Goal: Information Seeking & Learning: Check status

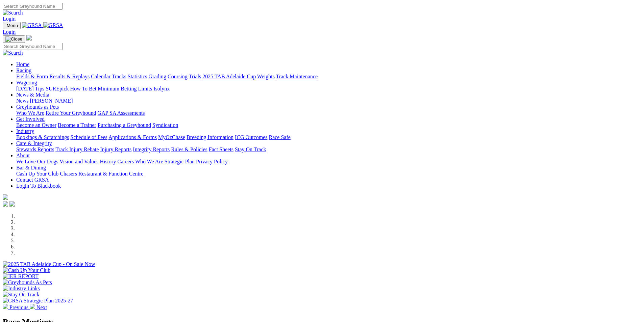
scroll to position [203, 0]
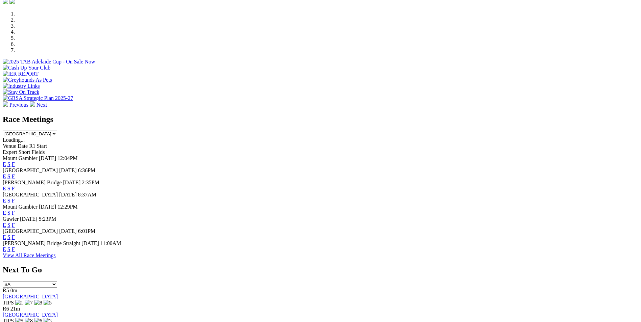
click at [15, 210] on link "F" at bounding box center [13, 213] width 3 height 6
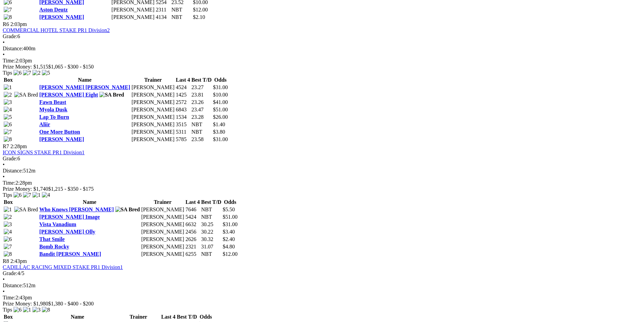
scroll to position [912, 0]
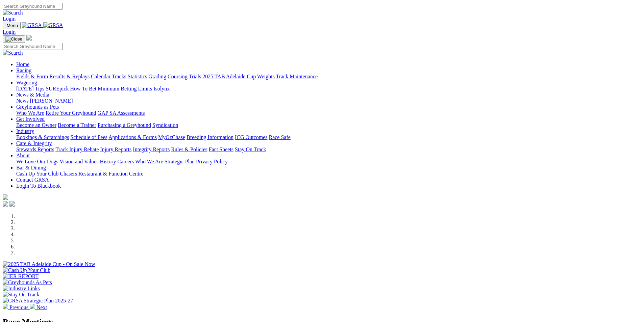
scroll to position [203, 0]
click at [90, 74] on link "Results & Replays" at bounding box center [69, 77] width 40 height 6
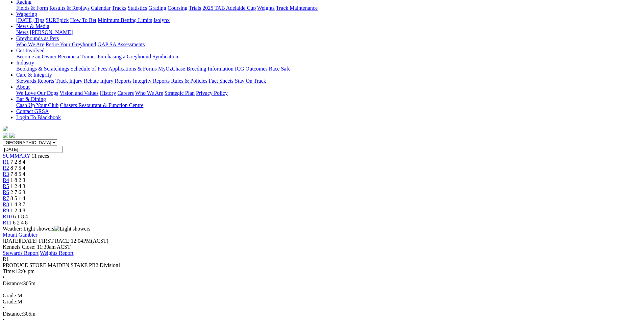
scroll to position [101, 0]
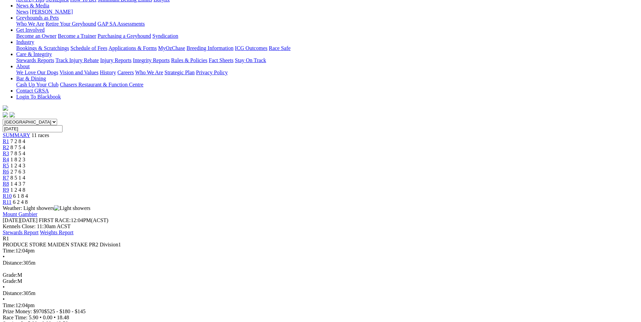
click at [9, 145] on span "R2" at bounding box center [6, 148] width 6 height 6
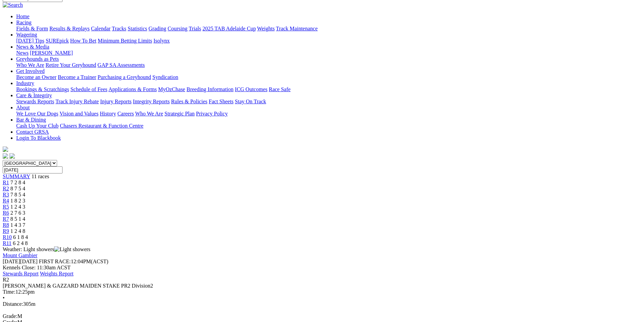
scroll to position [68, 0]
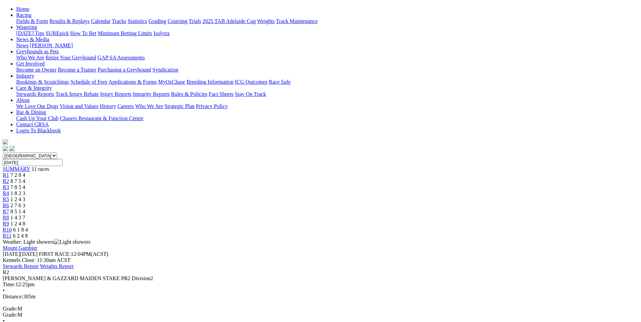
click at [9, 184] on link "R3" at bounding box center [6, 187] width 6 height 6
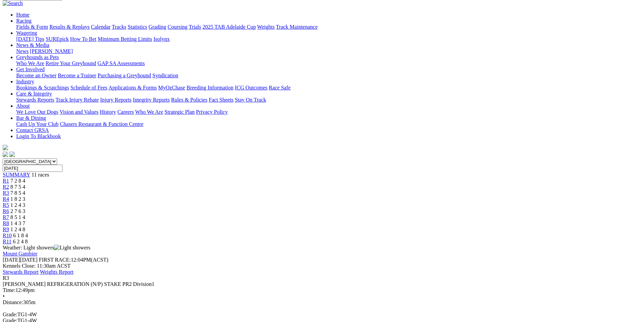
scroll to position [101, 0]
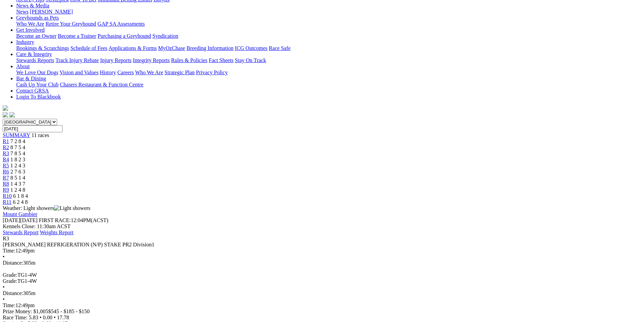
click at [9, 157] on span "R4" at bounding box center [6, 160] width 6 height 6
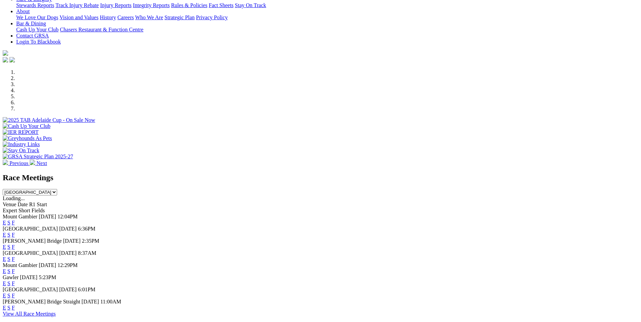
scroll to position [203, 0]
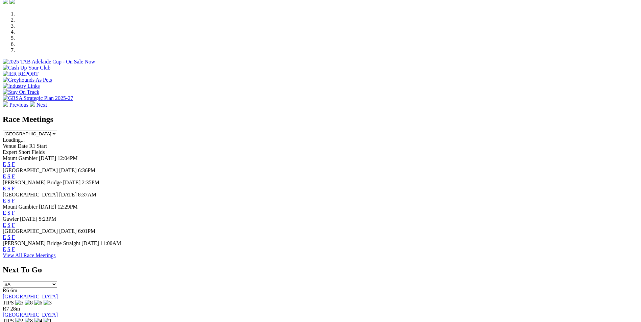
click at [15, 210] on link "F" at bounding box center [13, 213] width 3 height 6
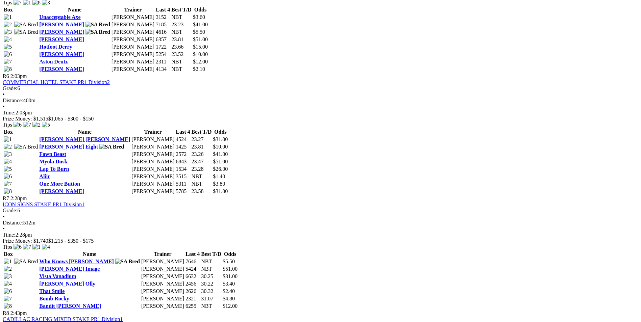
scroll to position [912, 0]
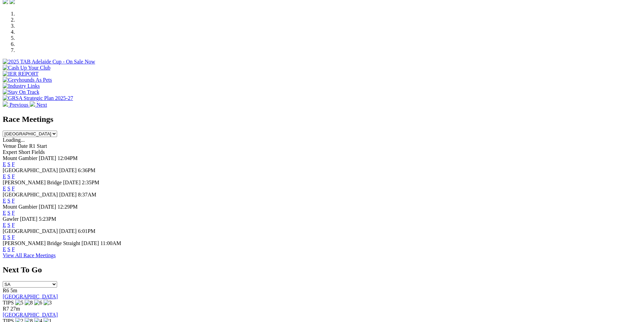
scroll to position [203, 0]
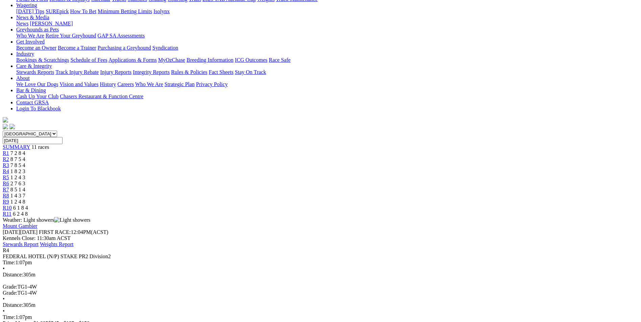
scroll to position [101, 0]
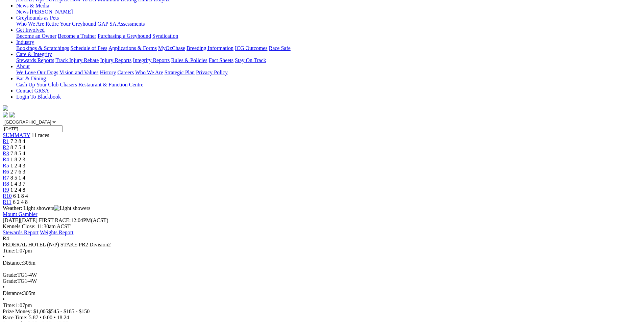
click at [9, 163] on span "R5" at bounding box center [6, 166] width 6 height 6
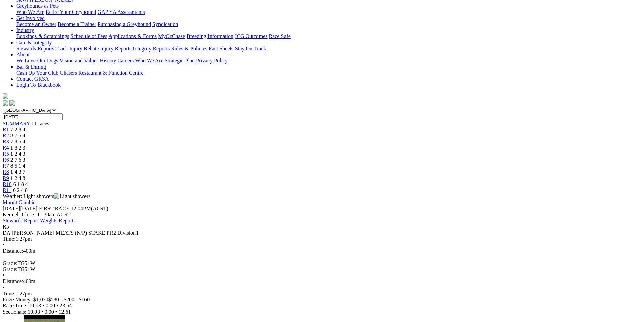
scroll to position [101, 0]
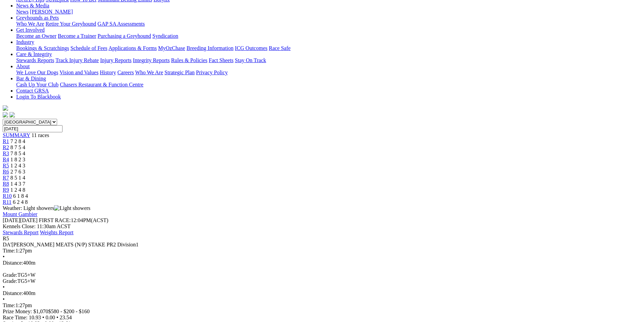
click at [9, 169] on span "R6" at bounding box center [6, 172] width 6 height 6
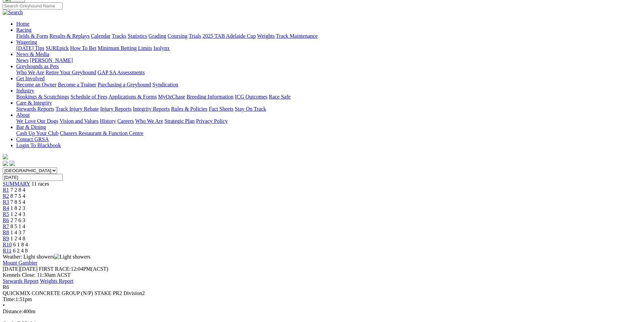
scroll to position [50, 0]
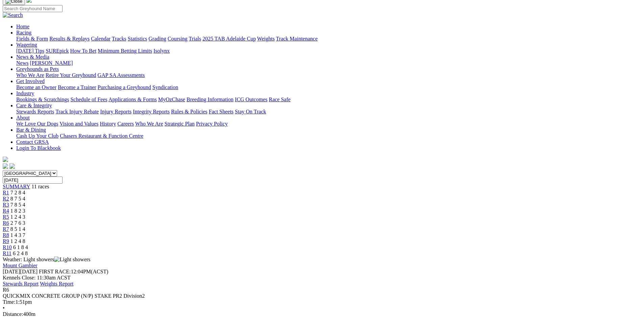
click at [9, 226] on span "R7" at bounding box center [6, 229] width 6 height 6
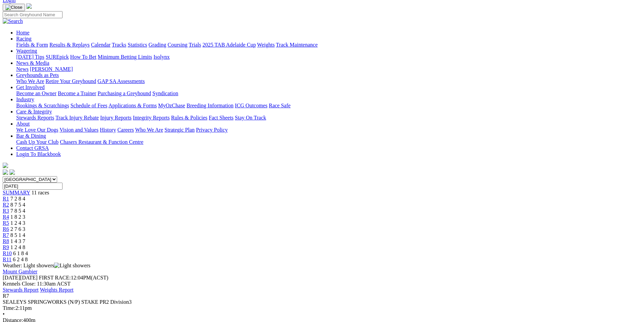
scroll to position [68, 0]
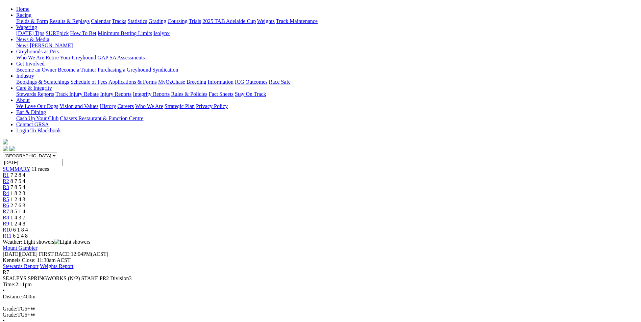
click at [9, 215] on link "R8" at bounding box center [6, 218] width 6 height 6
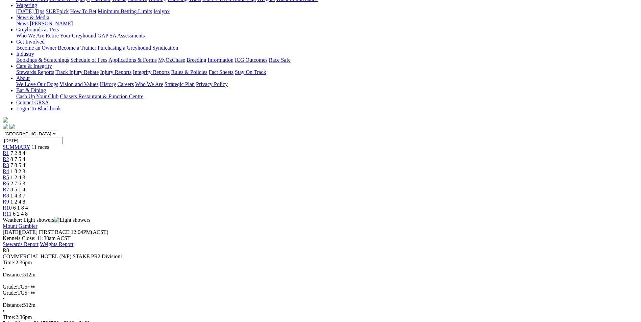
scroll to position [101, 0]
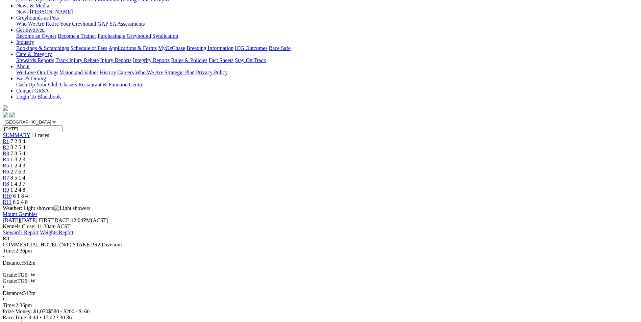
click at [9, 187] on span "R9" at bounding box center [6, 190] width 6 height 6
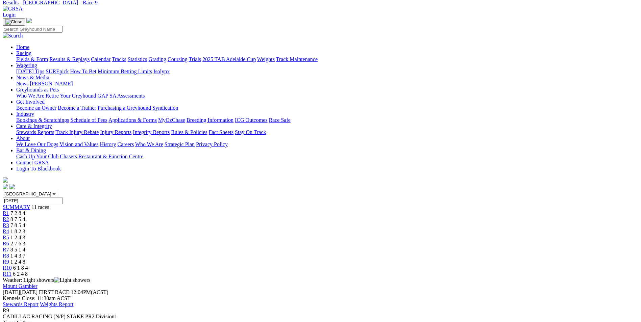
scroll to position [68, 0]
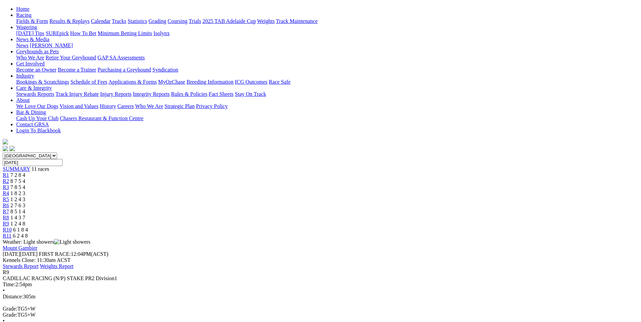
click at [12, 227] on link "R10" at bounding box center [7, 230] width 9 height 6
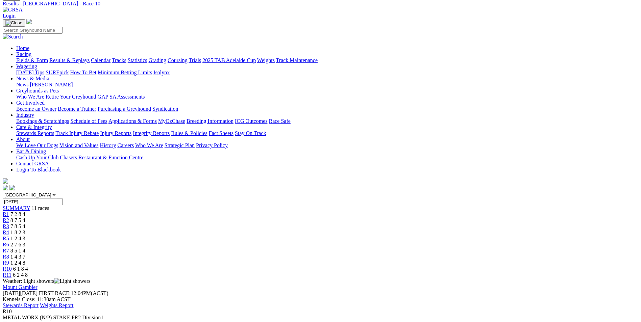
scroll to position [68, 0]
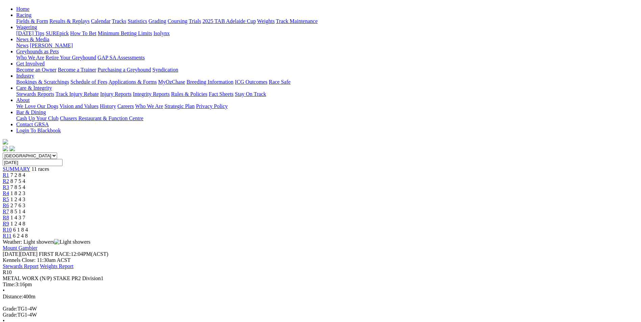
click at [11, 233] on span "R11" at bounding box center [7, 236] width 9 height 6
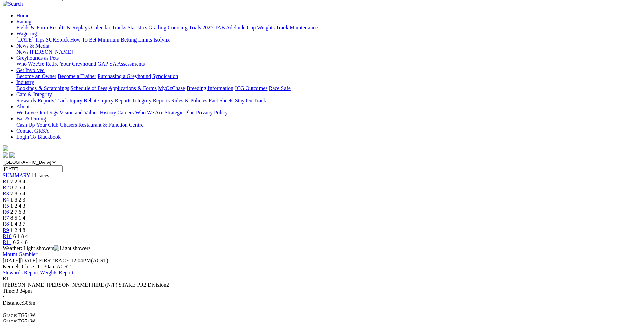
scroll to position [68, 0]
